Goal: Task Accomplishment & Management: Complete application form

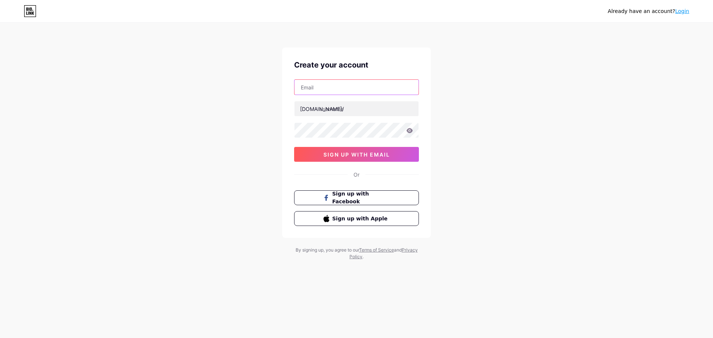
paste input "[EMAIL_ADDRESS][DOMAIN_NAME]"
type input "[EMAIL_ADDRESS][DOMAIN_NAME]"
paste input "leahsskincare"
type input "leahsskincare"
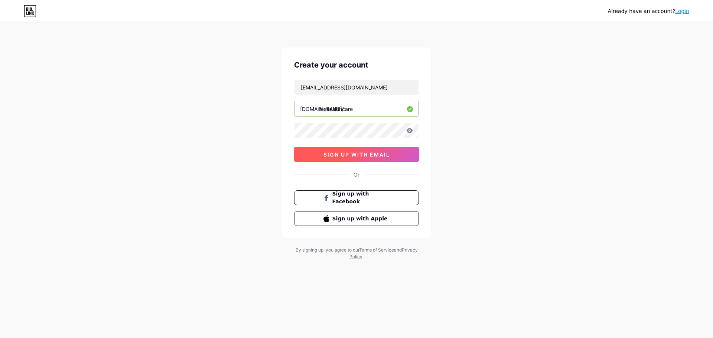
click at [327, 155] on span "sign up with email" at bounding box center [356, 154] width 66 height 6
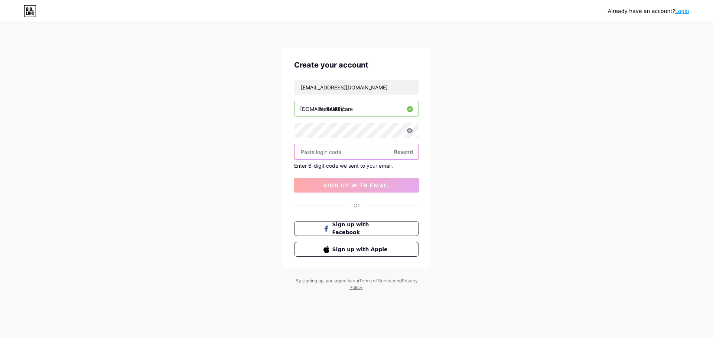
click at [317, 152] on input "text" at bounding box center [356, 151] width 124 height 15
paste input "270151"
type input "270151"
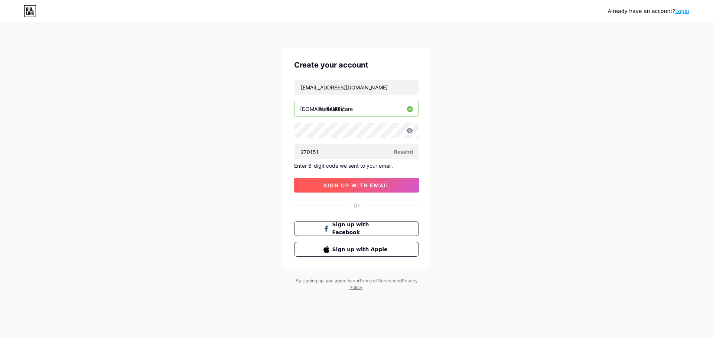
click at [357, 182] on button "sign up with email" at bounding box center [356, 185] width 125 height 15
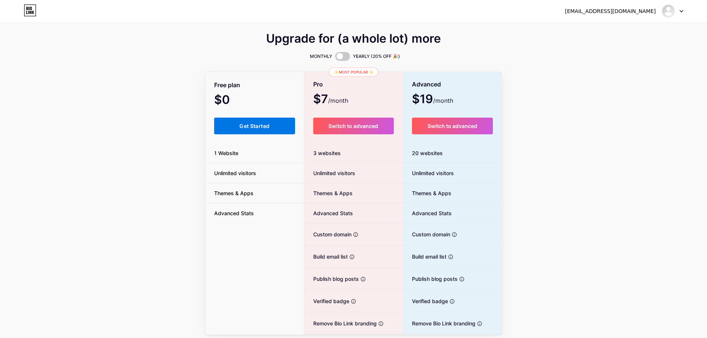
click at [268, 123] on button "Get Started" at bounding box center [254, 126] width 81 height 17
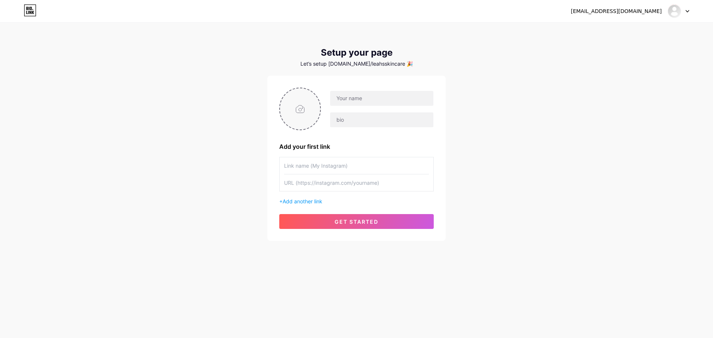
click at [306, 111] on input "file" at bounding box center [300, 108] width 40 height 41
type input "C:\fakepath\Untitled400.jpg"
click at [340, 102] on input "text" at bounding box center [381, 98] width 103 height 15
paste input "Leahs [MEDICAL_DATA] Scarsdale"
type input "Leahs [MEDICAL_DATA] Scarsdale"
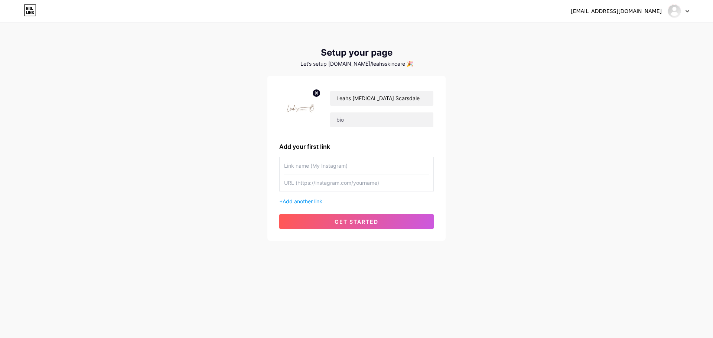
click at [344, 131] on div "Leahs [MEDICAL_DATA] Scarsdale Add your first link + Add another link get start…" at bounding box center [356, 158] width 154 height 141
click at [346, 123] on input "text" at bounding box center [381, 120] width 103 height 15
paste input "Dermaplaning serums from Leahs [MEDICAL_DATA] Scarsdale may help you transform …"
type input "Dermaplaning serums from Leahs [MEDICAL_DATA] Scarsdale may help you transform …"
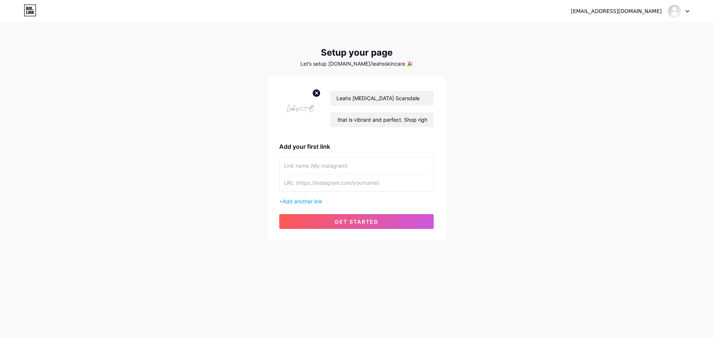
click at [317, 169] on input "text" at bounding box center [356, 165] width 145 height 17
paste input "Dermaplaning Serums [GEOGRAPHIC_DATA]"
type input "Dermaplaning Serums [GEOGRAPHIC_DATA]"
paste input "[URL][DOMAIN_NAME]"
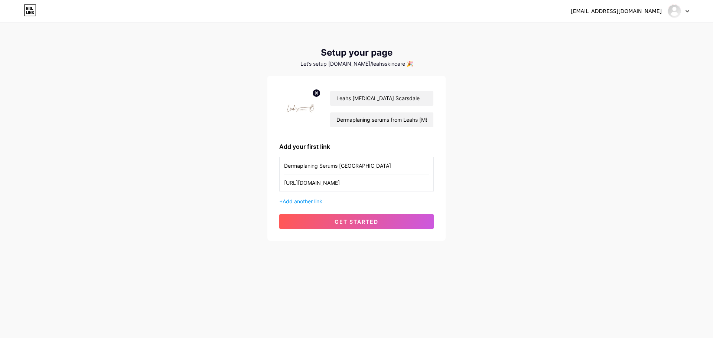
drag, startPoint x: 365, startPoint y: 187, endPoint x: 416, endPoint y: 187, distance: 50.9
click at [416, 187] on input "[URL][DOMAIN_NAME]" at bounding box center [356, 183] width 145 height 17
type input "[URL][DOMAIN_NAME]"
click at [363, 224] on span "get started" at bounding box center [357, 222] width 44 height 6
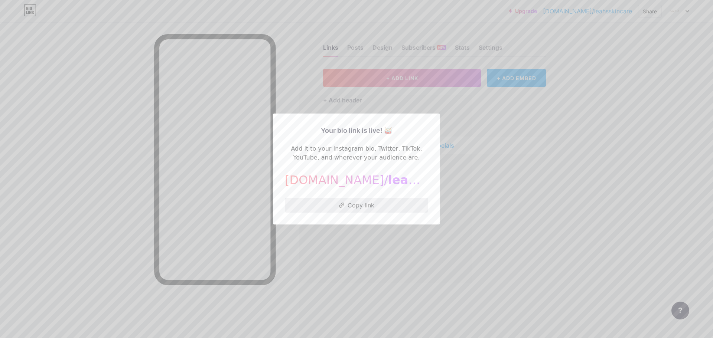
click at [372, 209] on button "Copy link" at bounding box center [356, 205] width 143 height 15
